Goal: Navigation & Orientation: Understand site structure

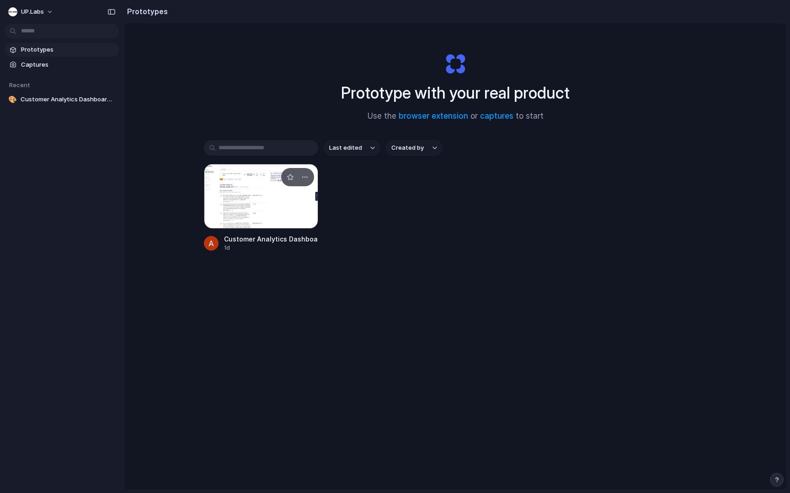
click at [278, 214] on div at bounding box center [261, 196] width 114 height 65
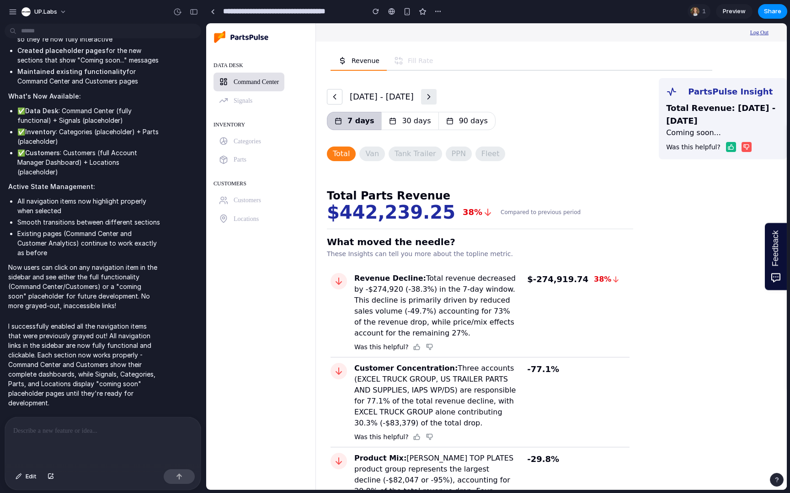
click at [244, 208] on link "Customers" at bounding box center [239, 200] width 53 height 19
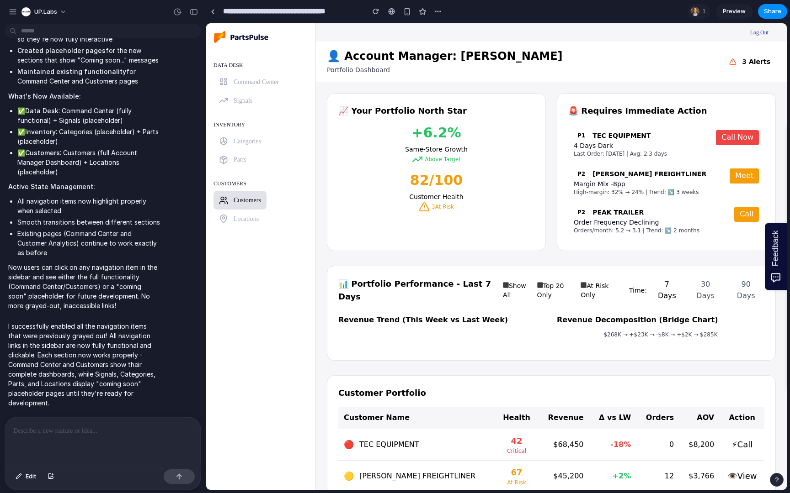
click at [69, 435] on p at bounding box center [102, 431] width 179 height 11
click at [76, 429] on p at bounding box center [102, 431] width 179 height 11
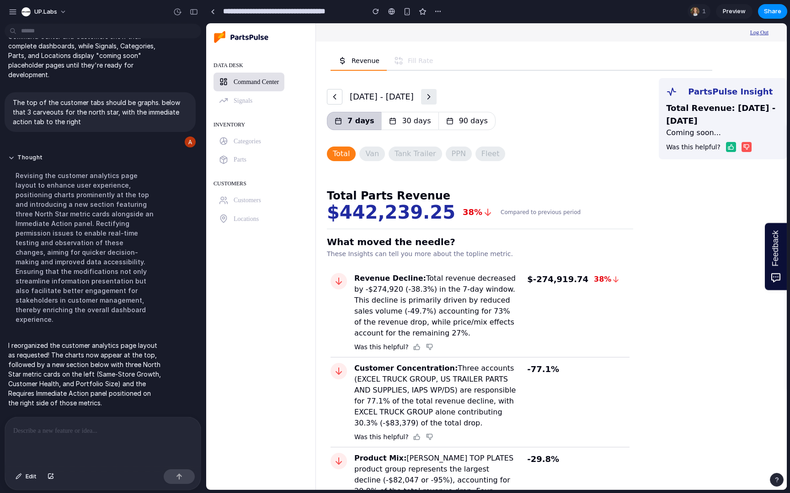
scroll to position [7416, 0]
click at [266, 211] on div "CUSTOMERS Customers Locations" at bounding box center [260, 202] width 95 height 52
click at [250, 199] on span "Customers" at bounding box center [246, 200] width 27 height 7
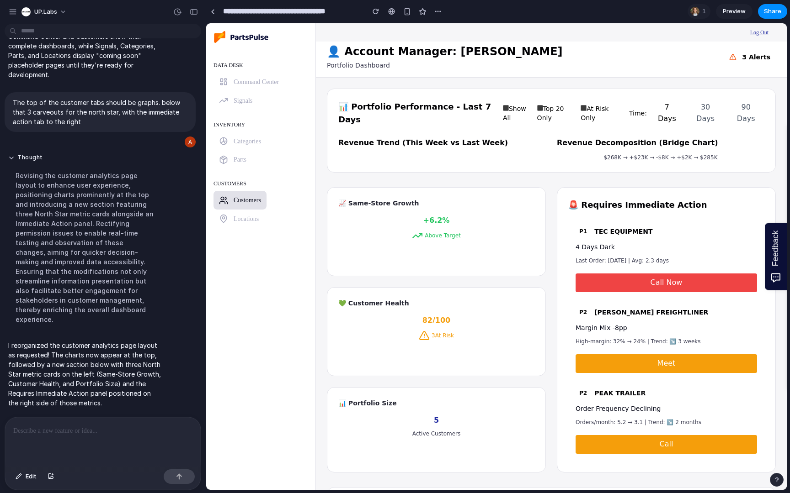
scroll to position [0, 0]
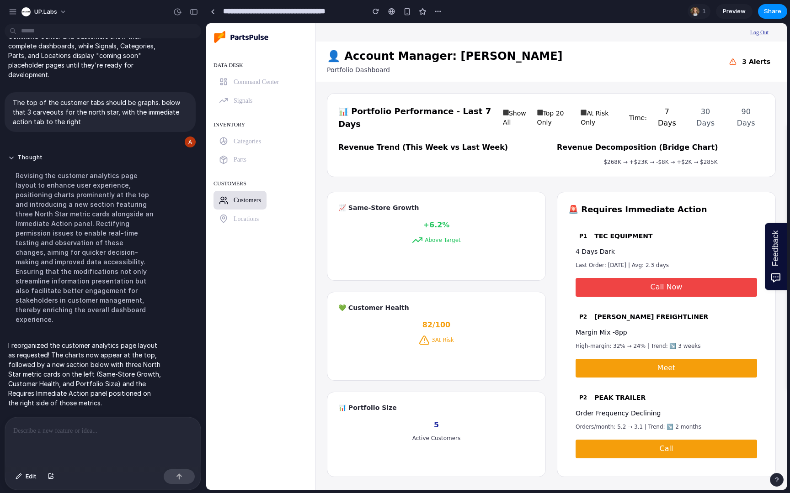
click at [250, 101] on span "Signals" at bounding box center [242, 100] width 19 height 7
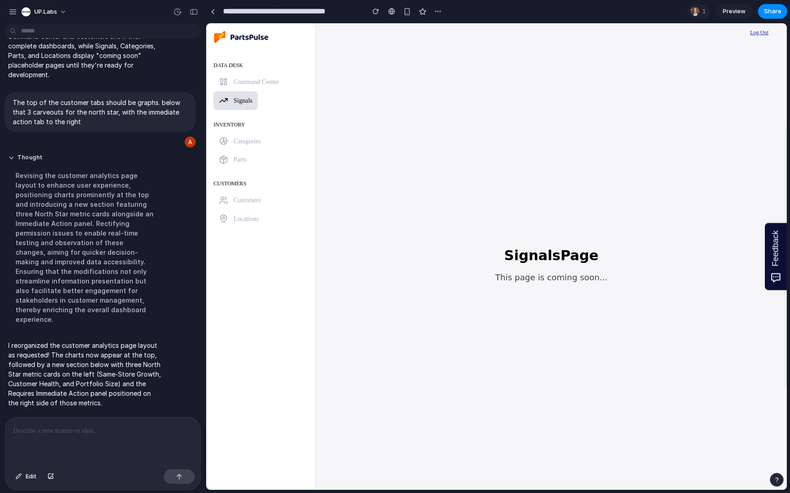
click at [238, 143] on span "Categories" at bounding box center [246, 141] width 27 height 7
click at [227, 162] on icon at bounding box center [223, 160] width 7 height 8
click at [122, 426] on p at bounding box center [99, 431] width 172 height 11
